Goal: Use online tool/utility: Use online tool/utility

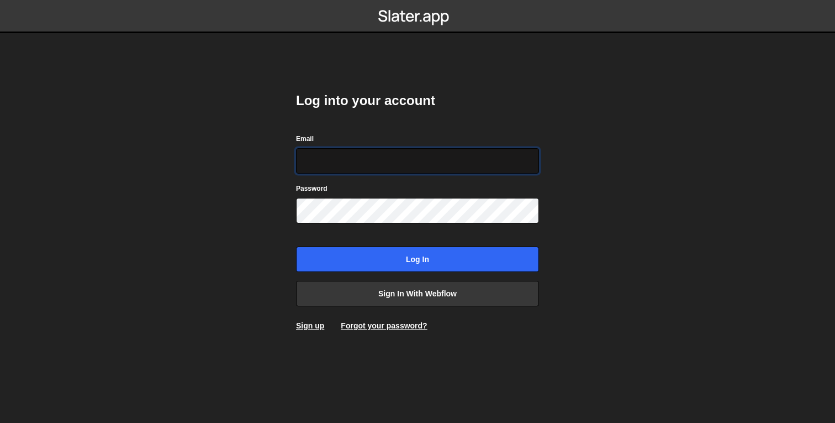
click at [369, 157] on input "Email" at bounding box center [417, 160] width 243 height 25
type input "[EMAIL_ADDRESS][DOMAIN_NAME]"
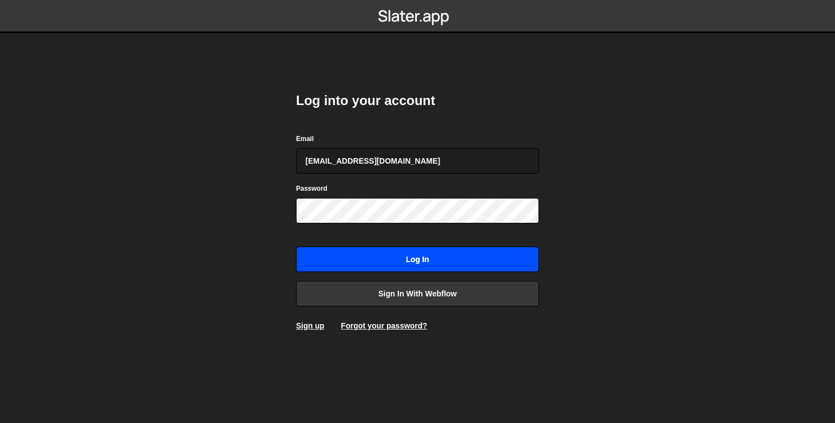
click at [352, 247] on input "Log in" at bounding box center [417, 258] width 243 height 25
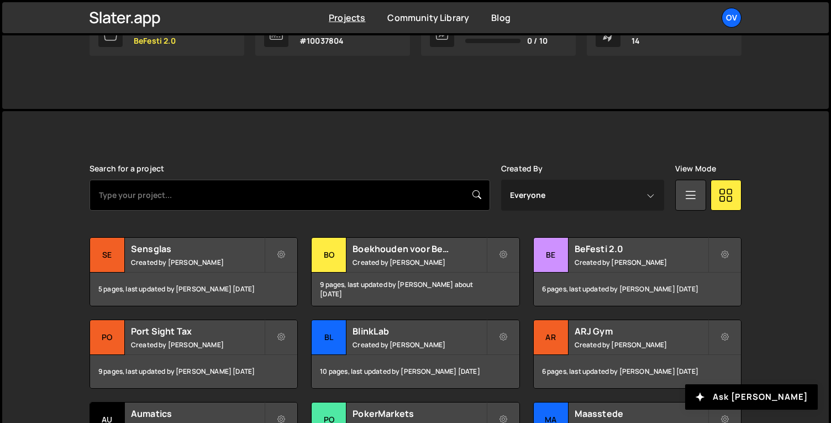
scroll to position [266, 0]
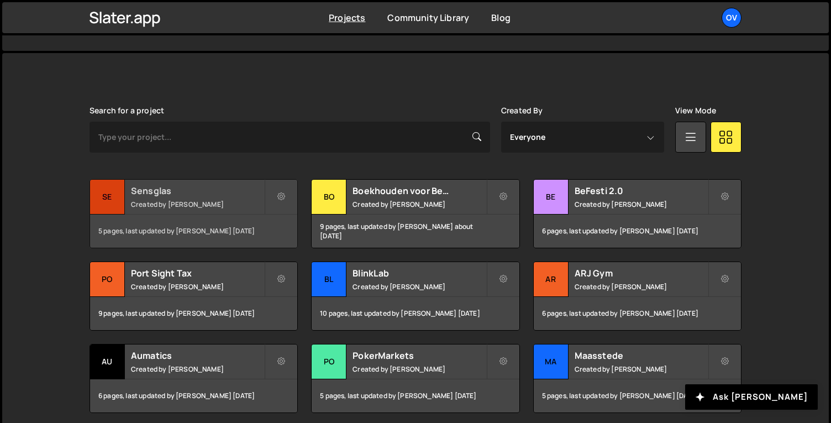
click at [194, 203] on small "Created by [PERSON_NAME]" at bounding box center [197, 203] width 133 height 9
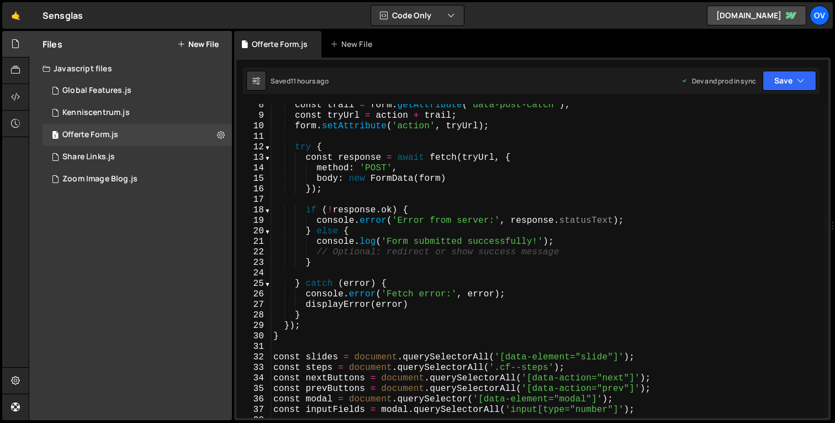
scroll to position [68, 0]
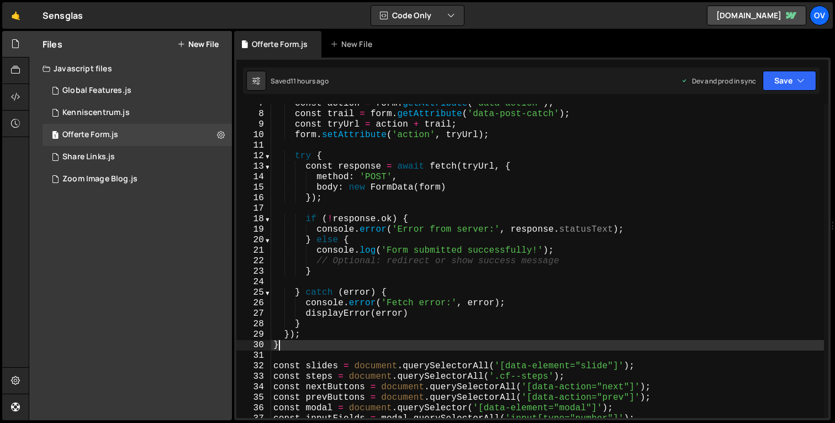
click at [294, 346] on div "const action = form . getAttribute ( 'data-action' ) ; const trail = form . get…" at bounding box center [547, 265] width 553 height 335
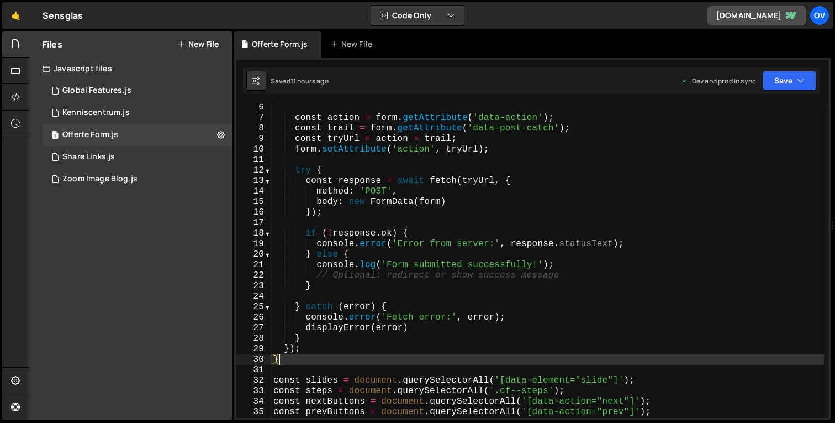
scroll to position [0, 0]
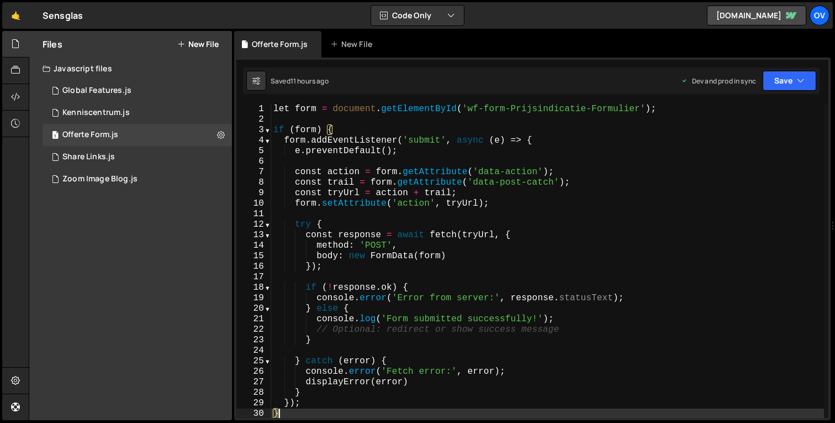
click at [276, 130] on div "let form = document . getElementById ( 'wf-form-Prijsindicatie-Formulier' ) ; i…" at bounding box center [547, 271] width 553 height 335
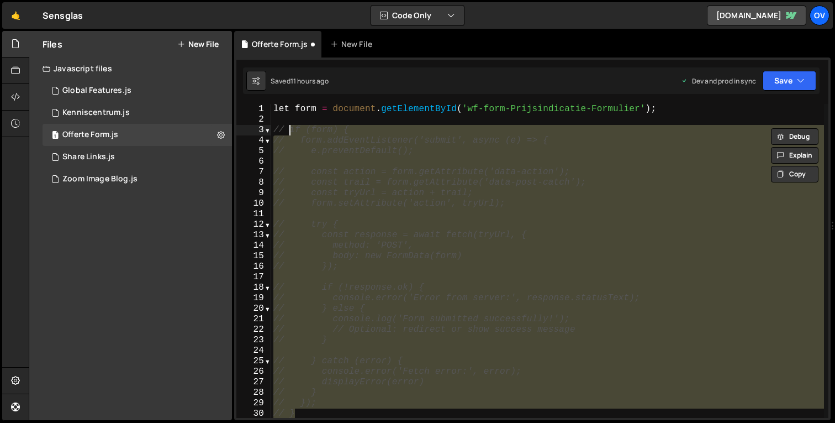
type textarea "// if (form) {"
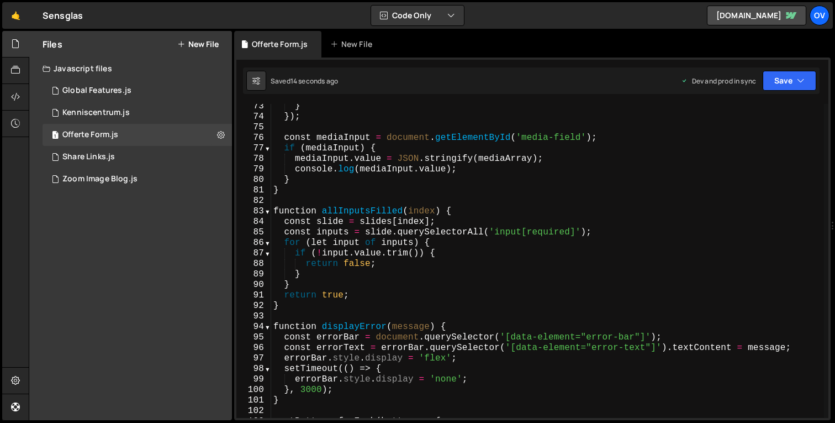
scroll to position [759, 0]
